Goal: Information Seeking & Learning: Learn about a topic

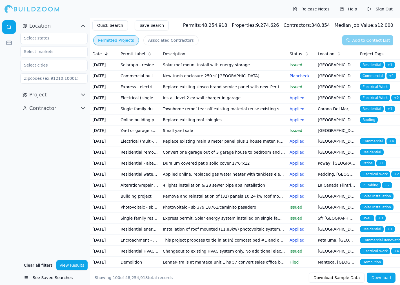
click at [173, 125] on td "Replace existing roof shingles" at bounding box center [223, 119] width 127 height 11
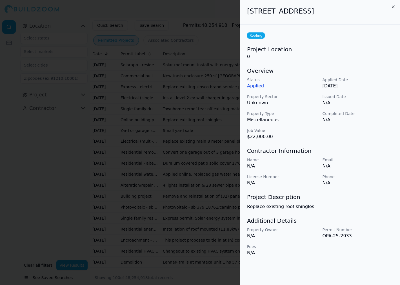
click at [204, 16] on div at bounding box center [200, 142] width 400 height 285
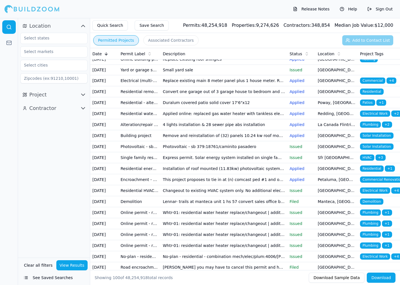
scroll to position [62, 0]
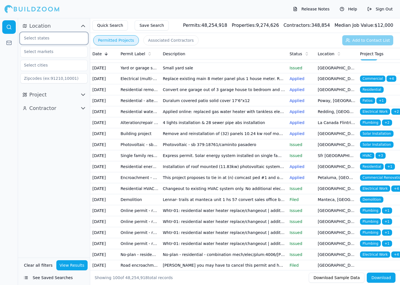
click at [63, 37] on input "text" at bounding box center [51, 38] width 60 height 10
click at [49, 55] on div "[US_STATE]" at bounding box center [54, 50] width 64 height 9
click at [52, 54] on input "text" at bounding box center [51, 51] width 60 height 10
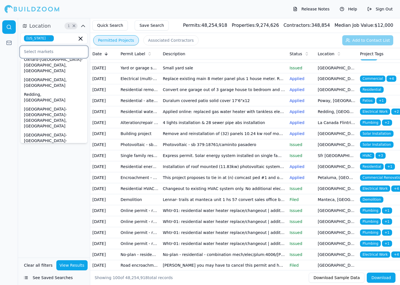
scroll to position [164, 0]
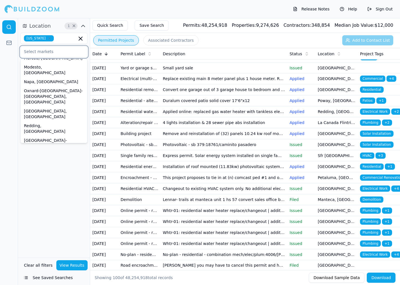
click at [46, 202] on div "[GEOGRAPHIC_DATA]-[GEOGRAPHIC_DATA]-[GEOGRAPHIC_DATA], [GEOGRAPHIC_DATA]" at bounding box center [54, 215] width 64 height 26
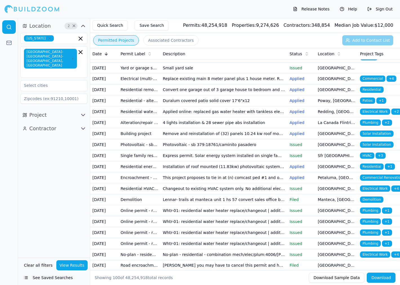
click at [55, 67] on div "[GEOGRAPHIC_DATA]-[GEOGRAPHIC_DATA]-[GEOGRAPHIC_DATA], [GEOGRAPHIC_DATA]" at bounding box center [53, 62] width 67 height 32
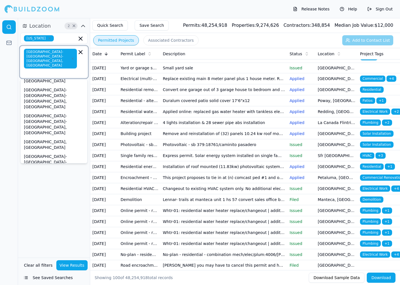
scroll to position [243, 0]
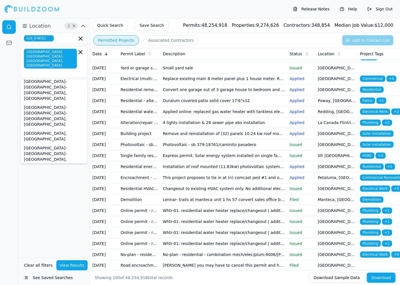
click at [75, 244] on div "Location 2 × [US_STATE] [GEOGRAPHIC_DATA]-[GEOGRAPHIC_DATA]-[GEOGRAPHIC_DATA], …" at bounding box center [54, 137] width 72 height 239
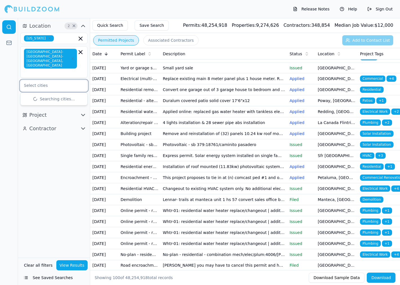
click at [60, 80] on input "text" at bounding box center [51, 85] width 60 height 10
click at [46, 146] on div "Location 2 × [US_STATE] [GEOGRAPHIC_DATA]-[GEOGRAPHIC_DATA]-[GEOGRAPHIC_DATA], …" at bounding box center [54, 137] width 72 height 239
click at [84, 114] on icon "button" at bounding box center [82, 115] width 3 height 2
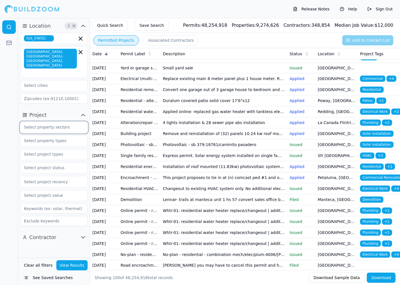
click at [55, 122] on input "text" at bounding box center [51, 127] width 60 height 10
click at [40, 162] on div "Public Works" at bounding box center [54, 166] width 64 height 9
click at [40, 144] on div "Commercial" at bounding box center [54, 148] width 64 height 9
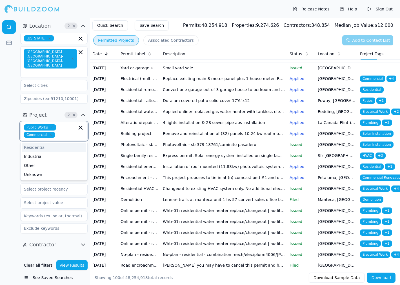
click at [43, 143] on div "Residential" at bounding box center [54, 147] width 64 height 9
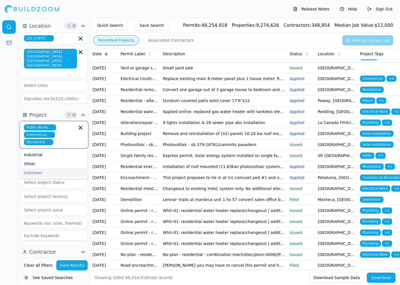
click at [35, 168] on div "Unknown" at bounding box center [54, 172] width 64 height 9
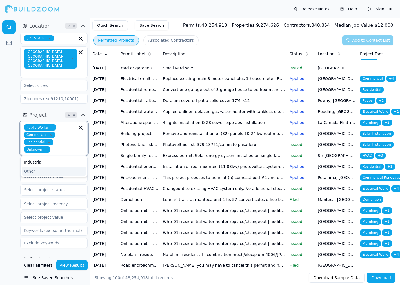
click at [27, 166] on div "Other" at bounding box center [54, 170] width 64 height 9
click at [16, 153] on div at bounding box center [9, 151] width 18 height 267
click at [35, 157] on input "text" at bounding box center [51, 162] width 60 height 10
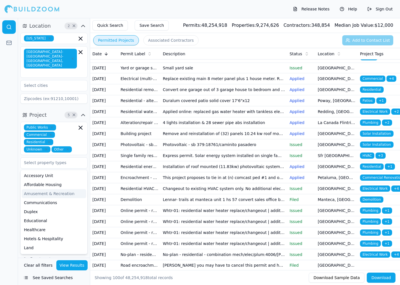
click at [12, 166] on div at bounding box center [9, 151] width 18 height 267
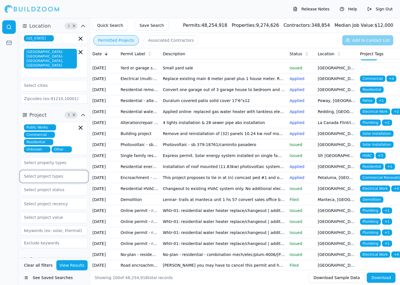
click at [45, 171] on input "text" at bounding box center [51, 176] width 60 height 10
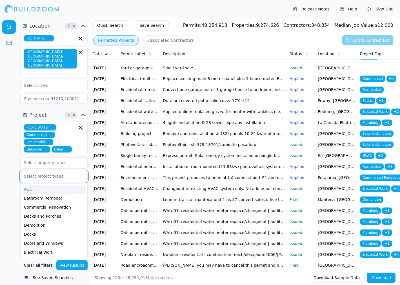
click at [35, 184] on div "ADU" at bounding box center [54, 188] width 64 height 9
click at [61, 173] on input "text" at bounding box center [60, 176] width 33 height 6
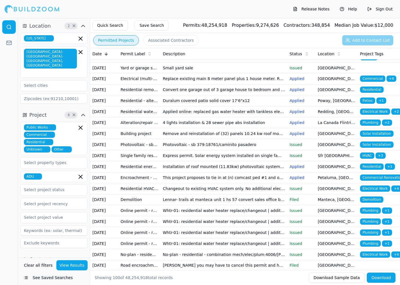
click at [40, 173] on span "ADU" at bounding box center [33, 176] width 18 height 6
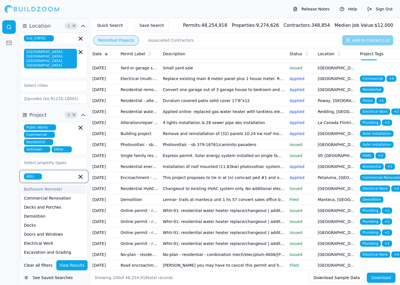
click at [38, 174] on icon "button" at bounding box center [37, 175] width 3 height 3
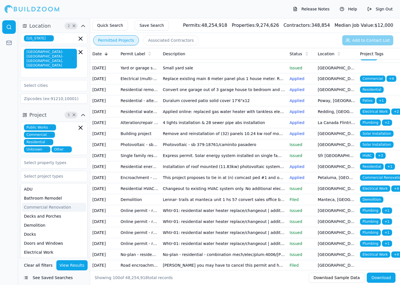
click at [13, 186] on div at bounding box center [9, 151] width 18 height 267
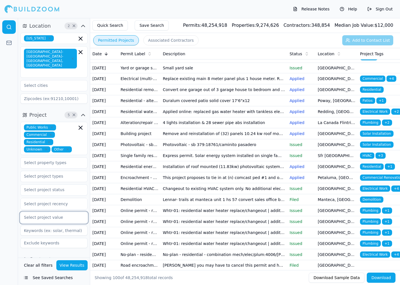
click at [57, 212] on input "text" at bounding box center [51, 217] width 60 height 10
click at [58, 201] on div at bounding box center [54, 204] width 60 height 6
click at [60, 201] on div at bounding box center [54, 204] width 60 height 6
click at [52, 93] on input at bounding box center [53, 98] width 67 height 10
click at [77, 254] on button "Contractor" at bounding box center [53, 258] width 67 height 9
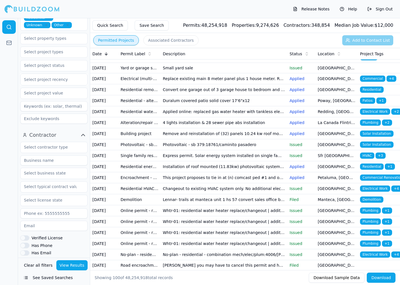
scroll to position [125, 0]
click at [27, 234] on button "Verified License" at bounding box center [24, 236] width 9 height 5
click at [51, 141] on input "text" at bounding box center [51, 146] width 60 height 10
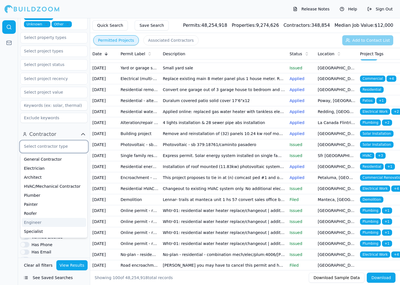
scroll to position [94, 0]
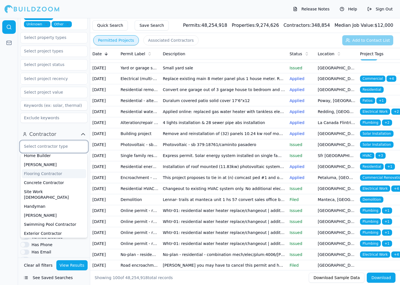
click at [59, 169] on div "Flooring Contractor" at bounding box center [54, 173] width 64 height 9
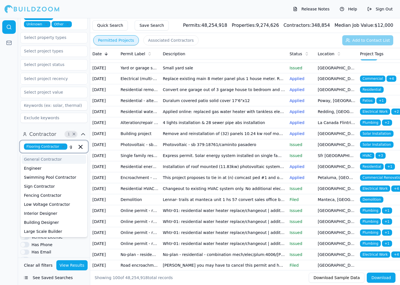
type input "ge"
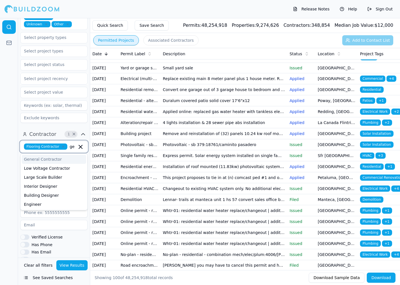
click at [52, 155] on div "General Contractor" at bounding box center [54, 159] width 64 height 9
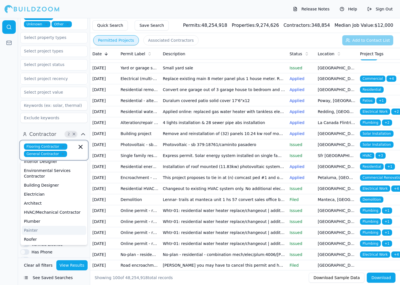
scroll to position [215, 0]
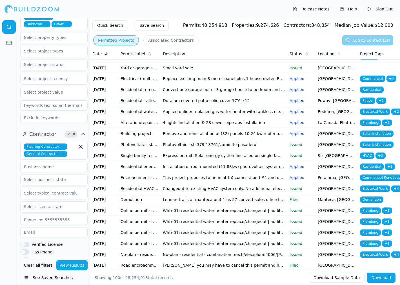
click at [19, 199] on div "Contractor 2 × Flooring Contractor General Contractor Verified License Has Phon…" at bounding box center [54, 227] width 72 height 200
click at [52, 162] on input at bounding box center [53, 167] width 67 height 10
click at [14, 169] on div at bounding box center [9, 151] width 18 height 267
click at [35, 174] on input "text" at bounding box center [51, 179] width 60 height 10
click at [15, 172] on div at bounding box center [9, 151] width 18 height 267
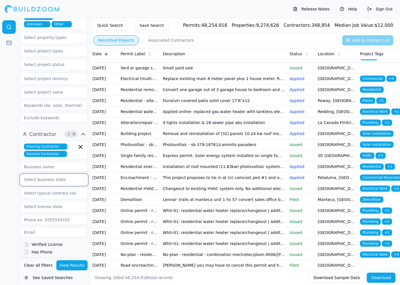
click at [31, 174] on input "text" at bounding box center [51, 179] width 60 height 10
click at [37, 188] on div "[US_STATE]" at bounding box center [54, 192] width 64 height 9
click at [40, 188] on input "text" at bounding box center [51, 193] width 60 height 10
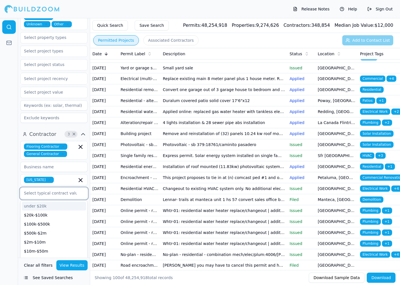
click at [48, 178] on icon "button" at bounding box center [49, 179] width 3 height 3
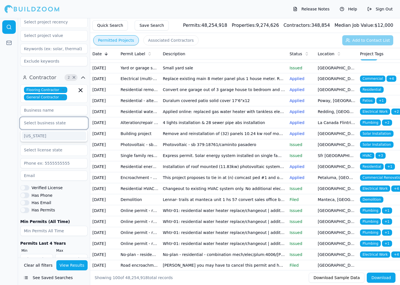
scroll to position [186, 0]
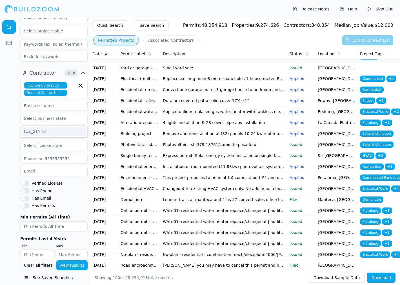
click at [76, 263] on button "View Results" at bounding box center [72, 265] width 32 height 10
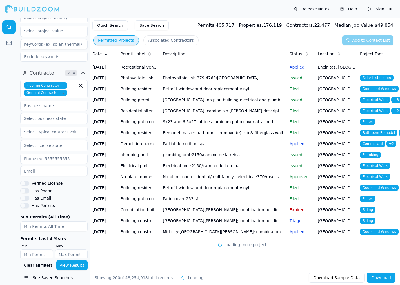
scroll to position [2925, 0]
